Goal: Navigation & Orientation: Find specific page/section

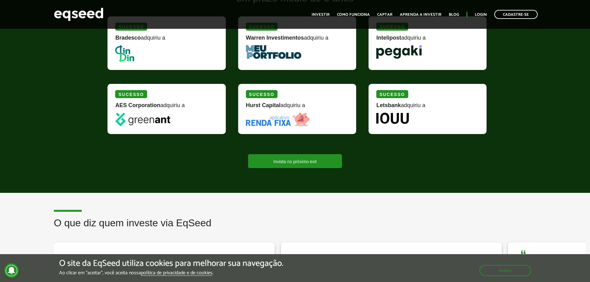
scroll to position [867, 0]
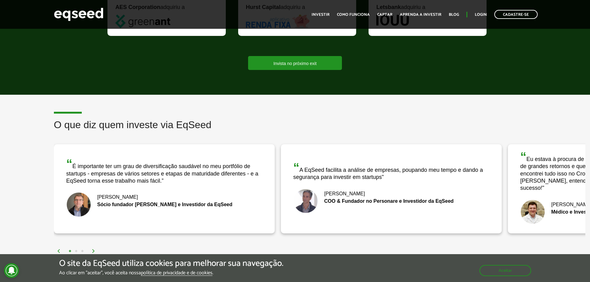
click at [95, 249] on img at bounding box center [94, 251] width 4 height 4
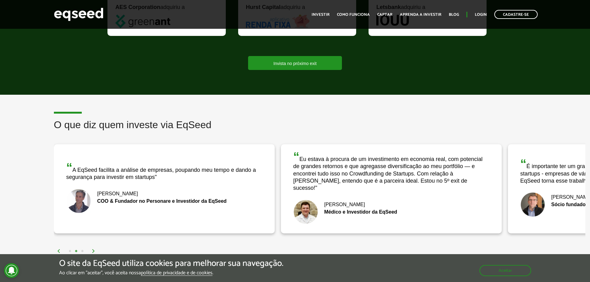
click at [95, 249] on img at bounding box center [94, 251] width 4 height 4
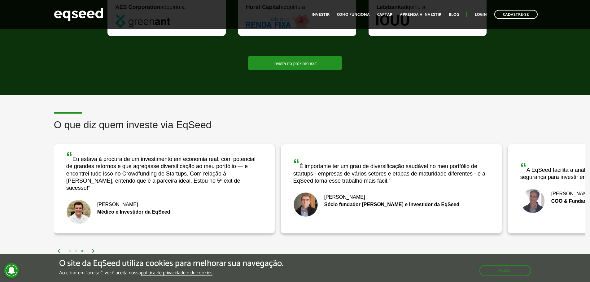
click at [95, 249] on img at bounding box center [94, 251] width 4 height 4
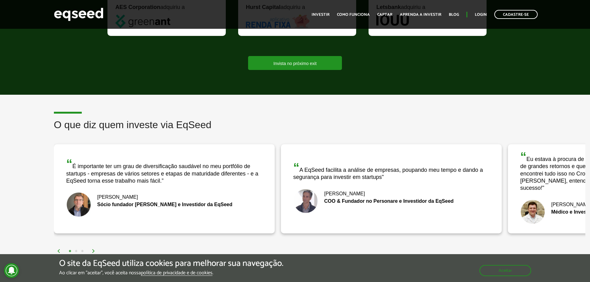
click at [95, 249] on img at bounding box center [94, 251] width 4 height 4
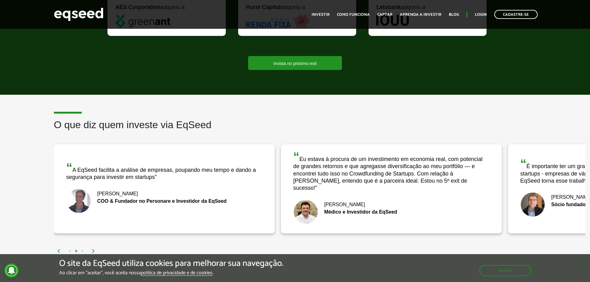
click at [95, 249] on img at bounding box center [94, 251] width 4 height 4
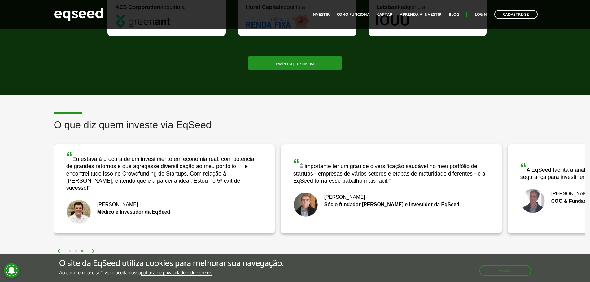
click at [95, 249] on img at bounding box center [94, 251] width 4 height 4
